Goal: Task Accomplishment & Management: Use online tool/utility

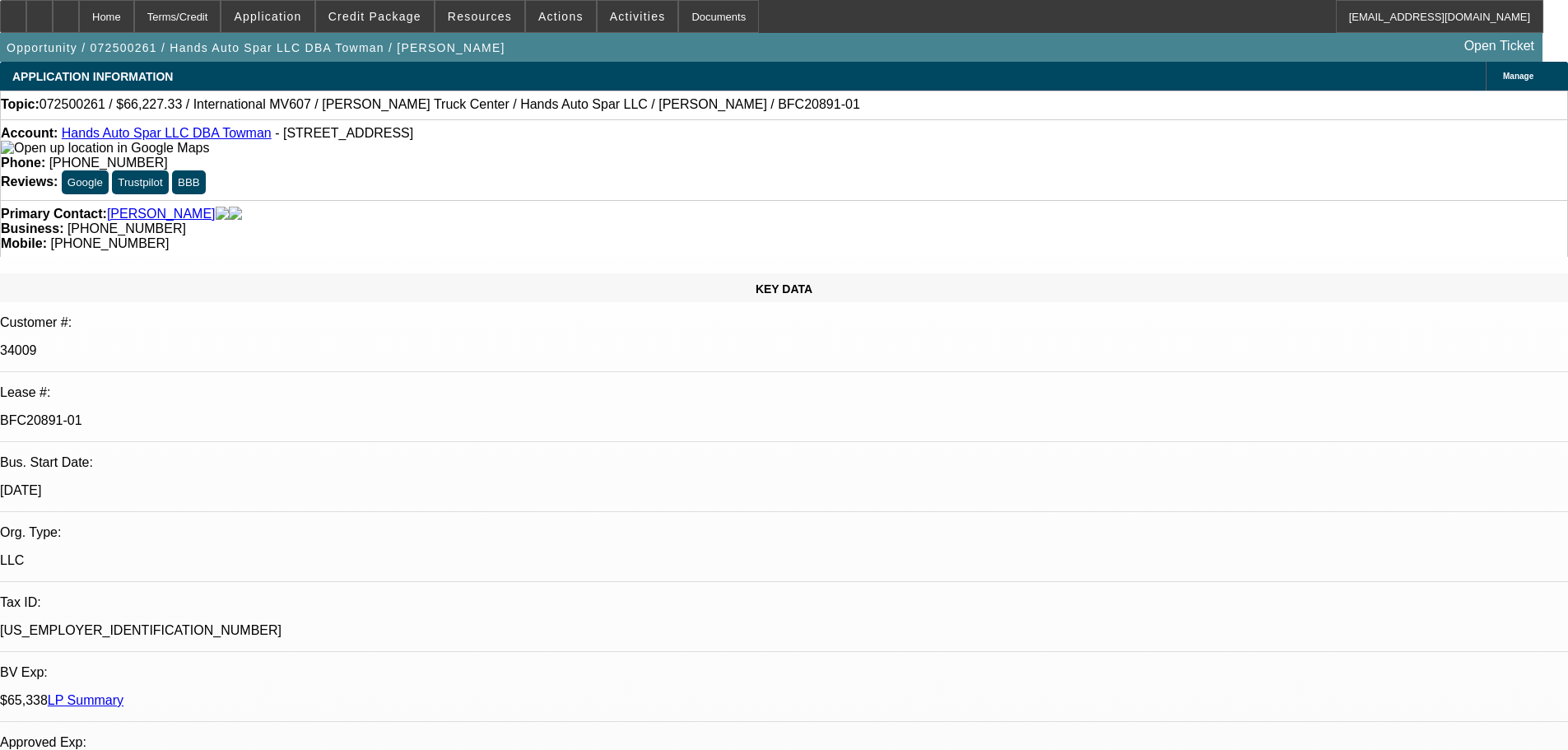
select select "0.15"
select select "2"
select select "0"
select select "6"
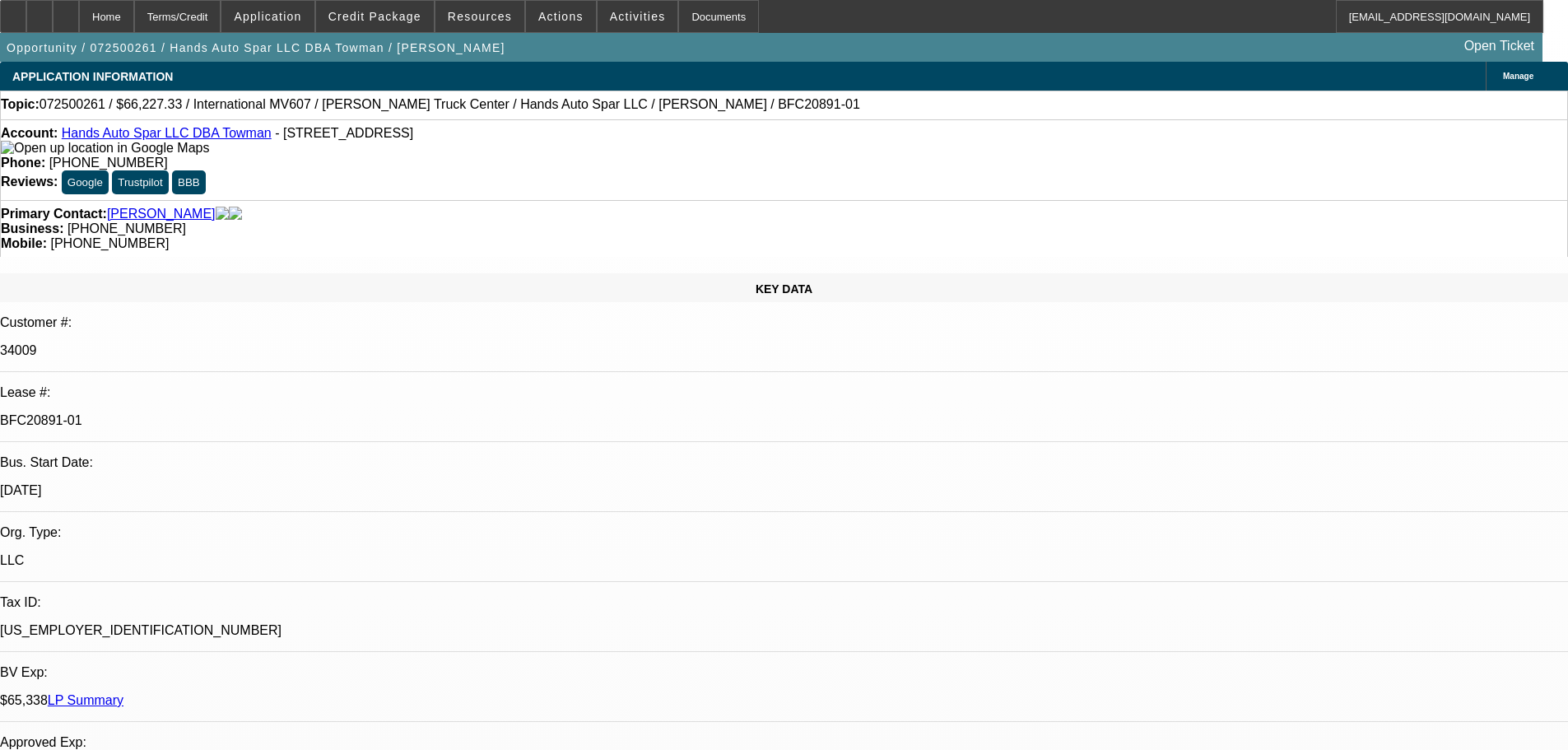
select select "0.15"
select select "2"
select select "0.1"
select select "4"
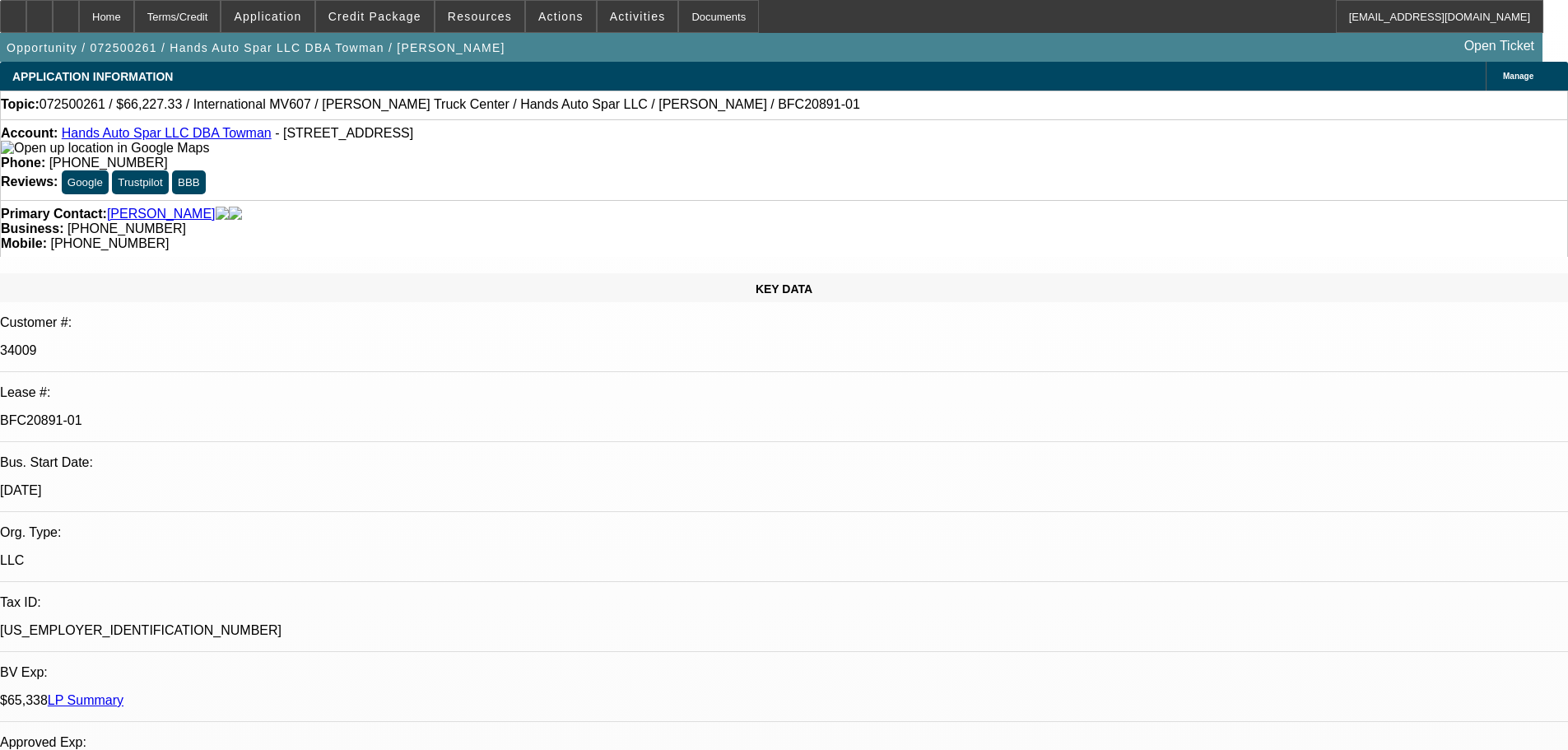
select select "0.15"
select select "2"
select select "0.1"
select select "4"
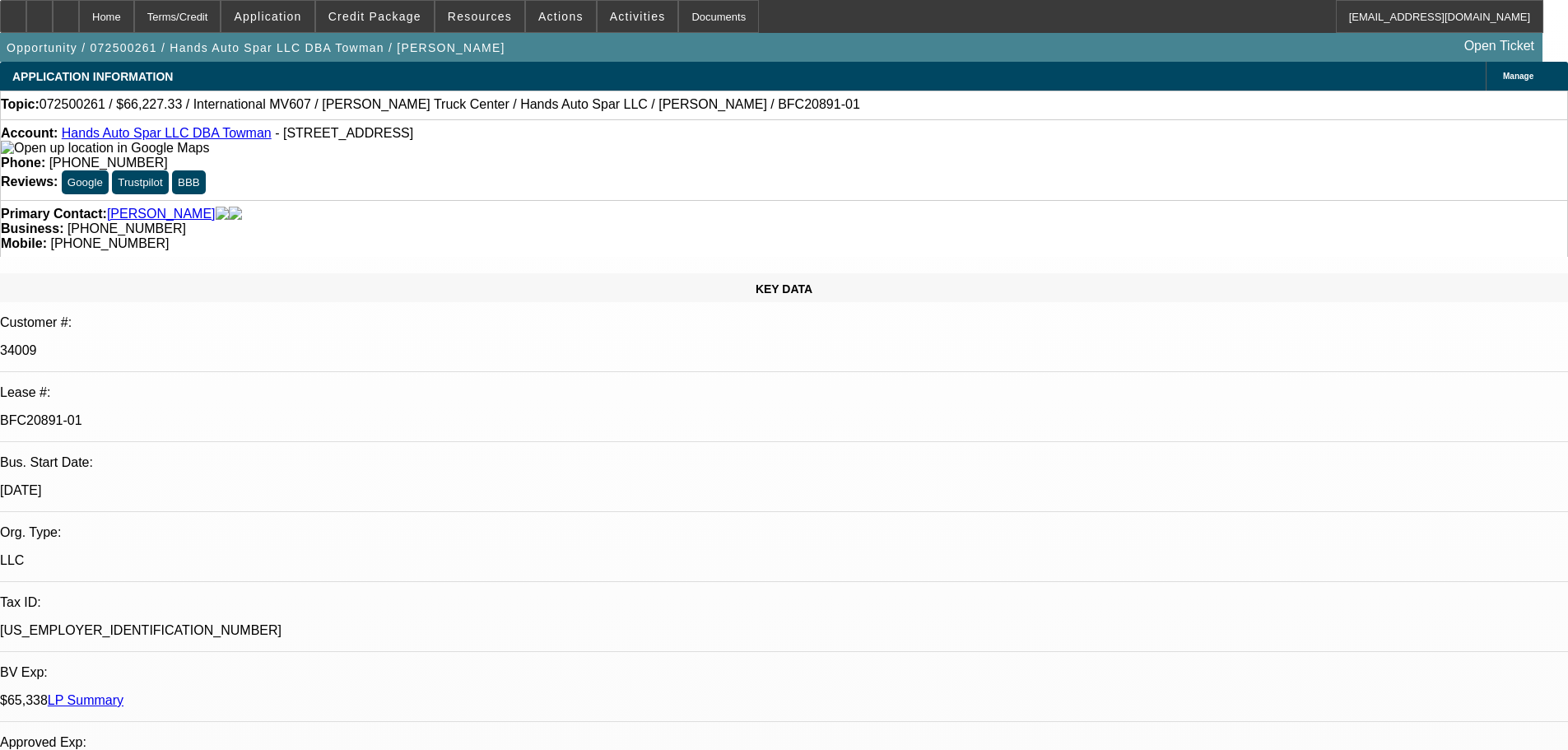
select select "0.15"
select select "2"
select select "0.1"
select select "4"
